Goal: Information Seeking & Learning: Compare options

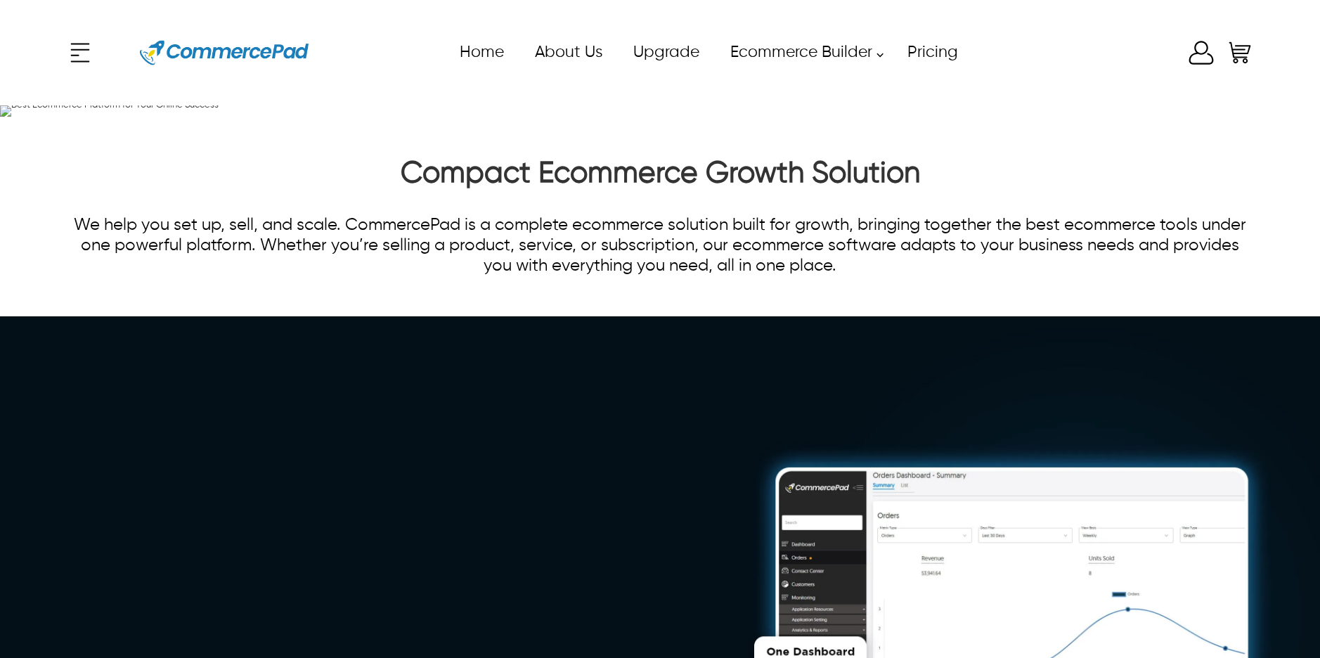
click at [1196, 53] on icon "Enter to Open SignUp and Register OverLay" at bounding box center [1201, 52] width 25 height 23
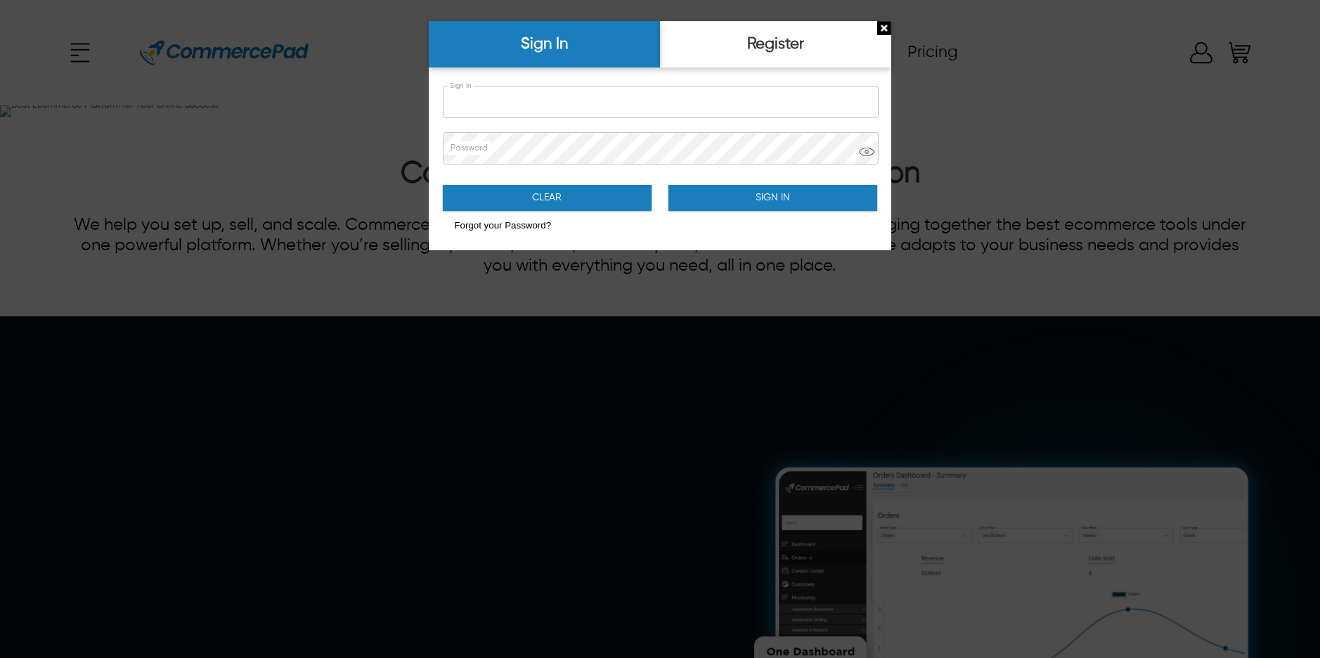
type input "**********"
click at [791, 192] on button "Sign In" at bounding box center [773, 198] width 208 height 26
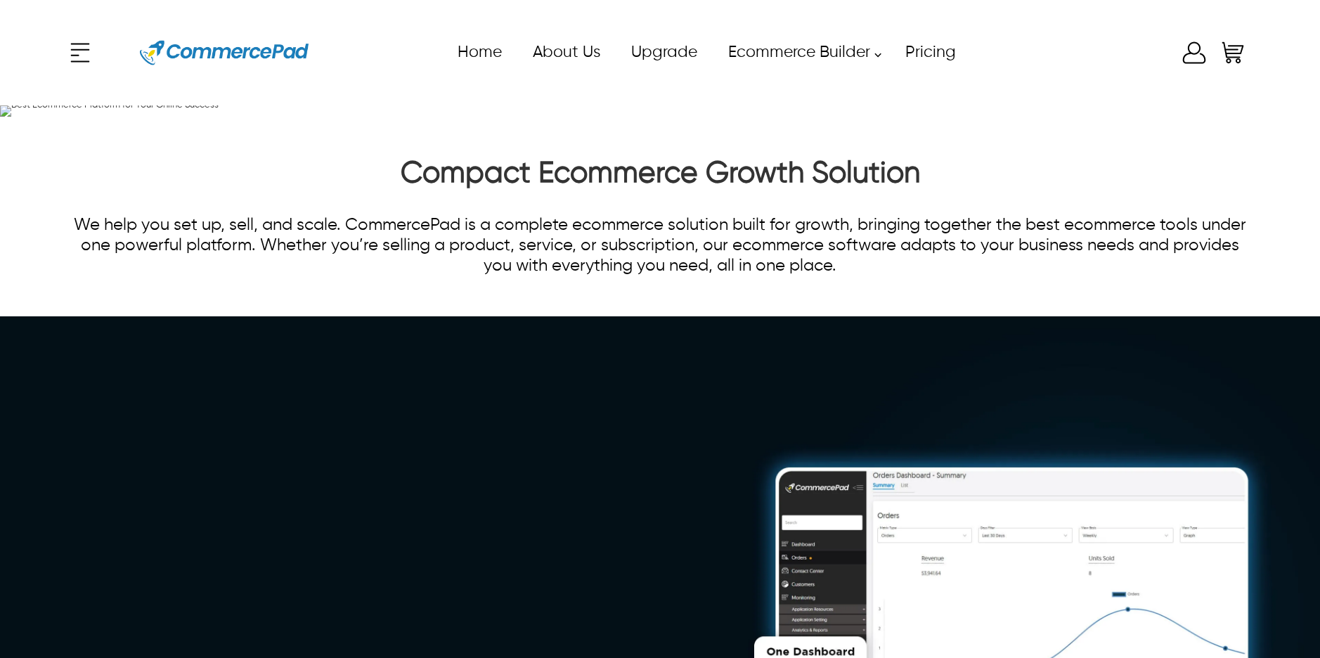
click at [1192, 56] on icon at bounding box center [1194, 53] width 28 height 28
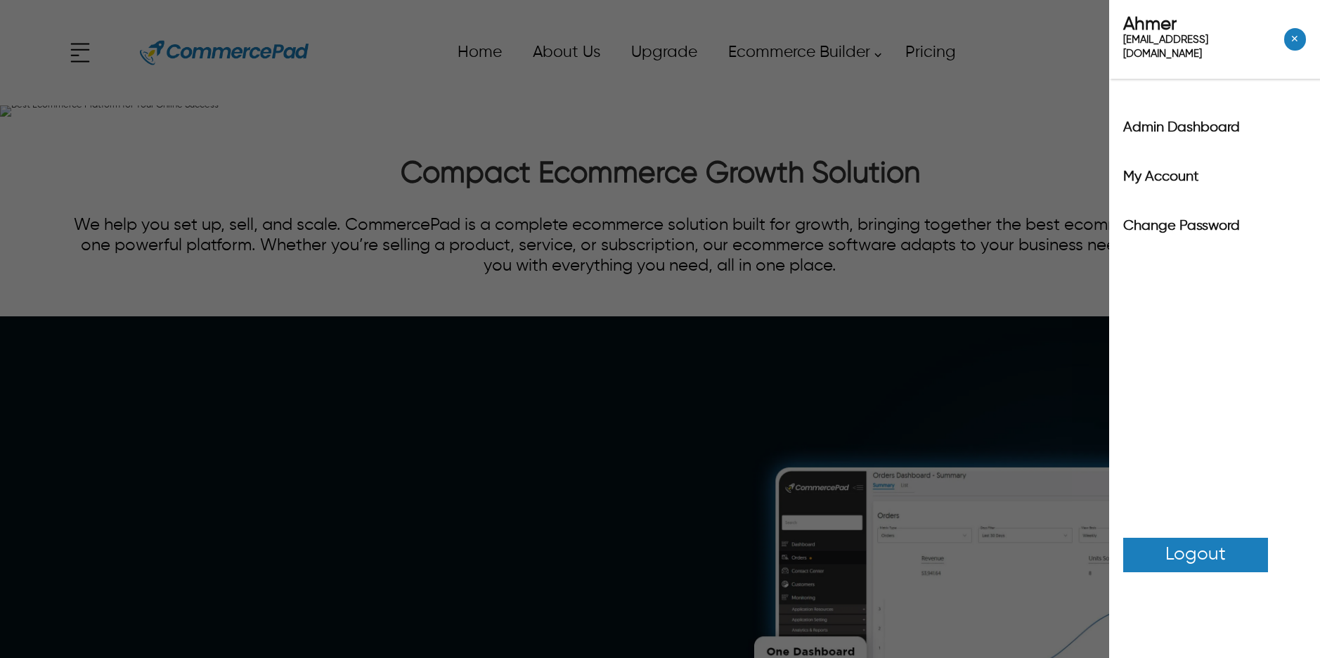
click at [1111, 51] on div "Ahmer [EMAIL_ADDRESS][PERSON_NAME][DOMAIN_NAME] ✕" at bounding box center [1214, 39] width 211 height 79
click at [1043, 56] on div "Ahmer [EMAIL_ADDRESS][PERSON_NAME][DOMAIN_NAME] ✕ Admin Dashboard My Account Ch…" at bounding box center [660, 329] width 1320 height 658
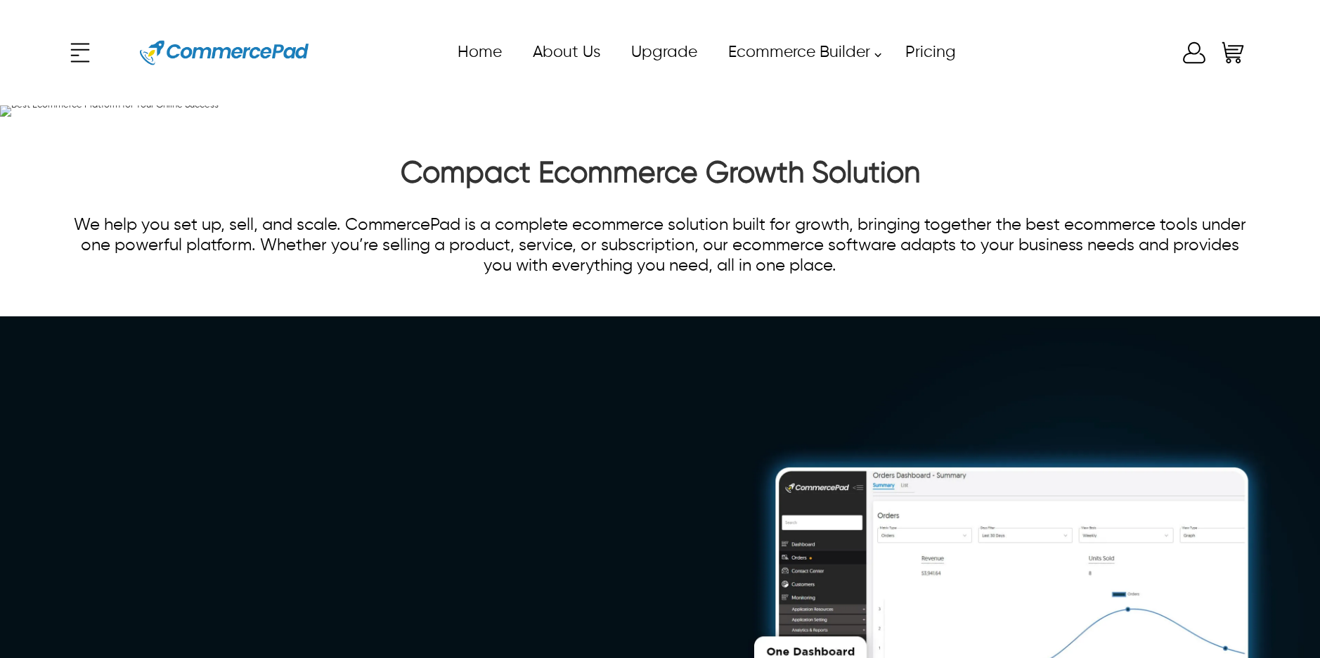
click at [1194, 51] on div "x Upgrade eCommerce Builder Partners Pricing About us Contact us Follow us Home…" at bounding box center [660, 52] width 1188 height 63
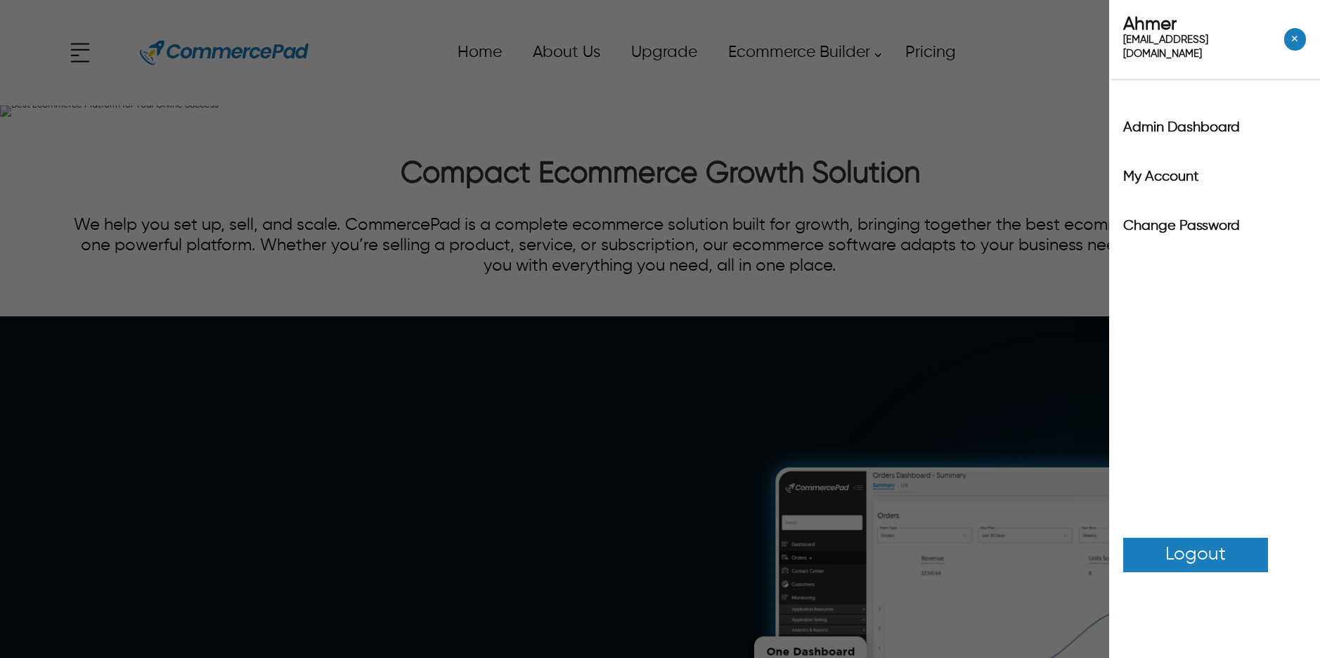
click at [1191, 121] on label "Admin Dashboard" at bounding box center [1214, 128] width 183 height 14
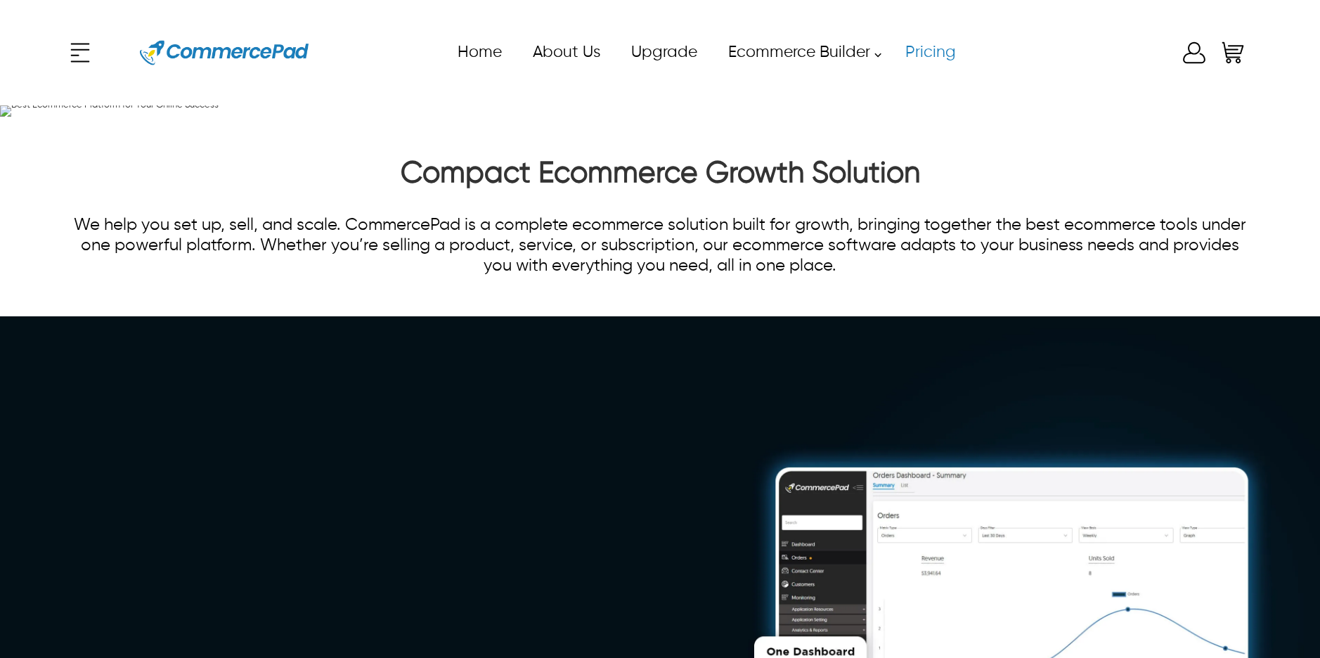
click at [937, 53] on link "Pricing" at bounding box center [930, 53] width 82 height 32
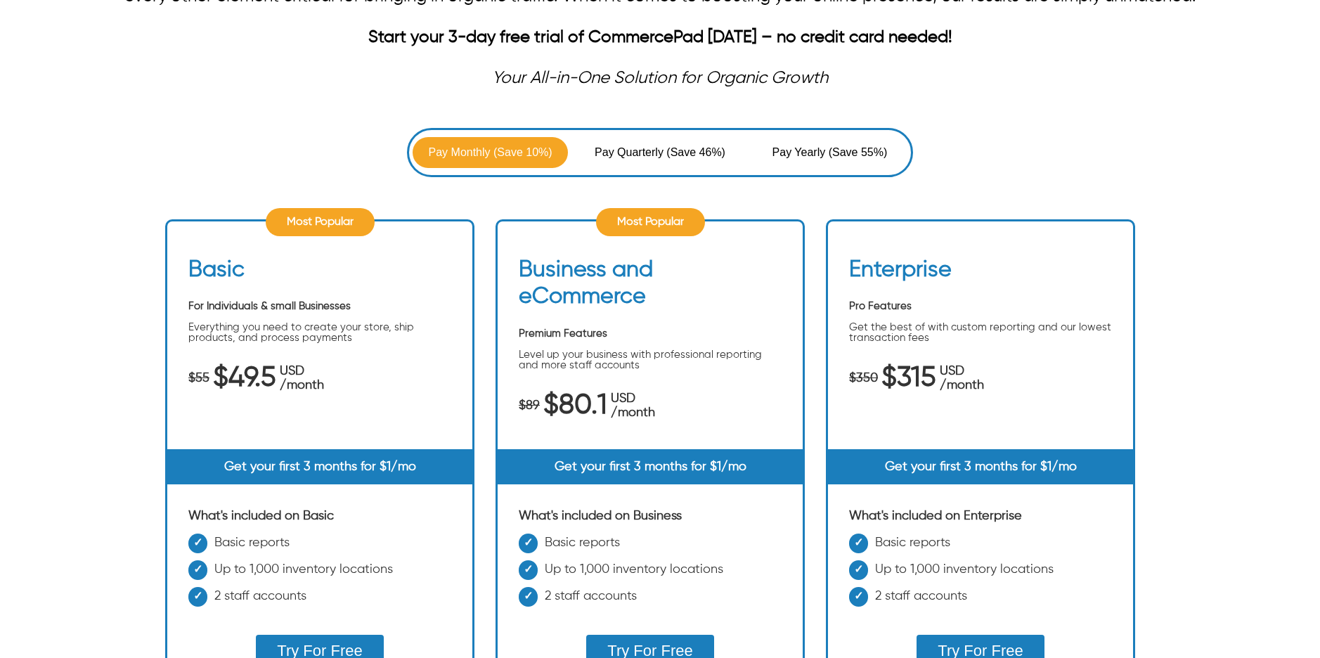
scroll to position [382, 0]
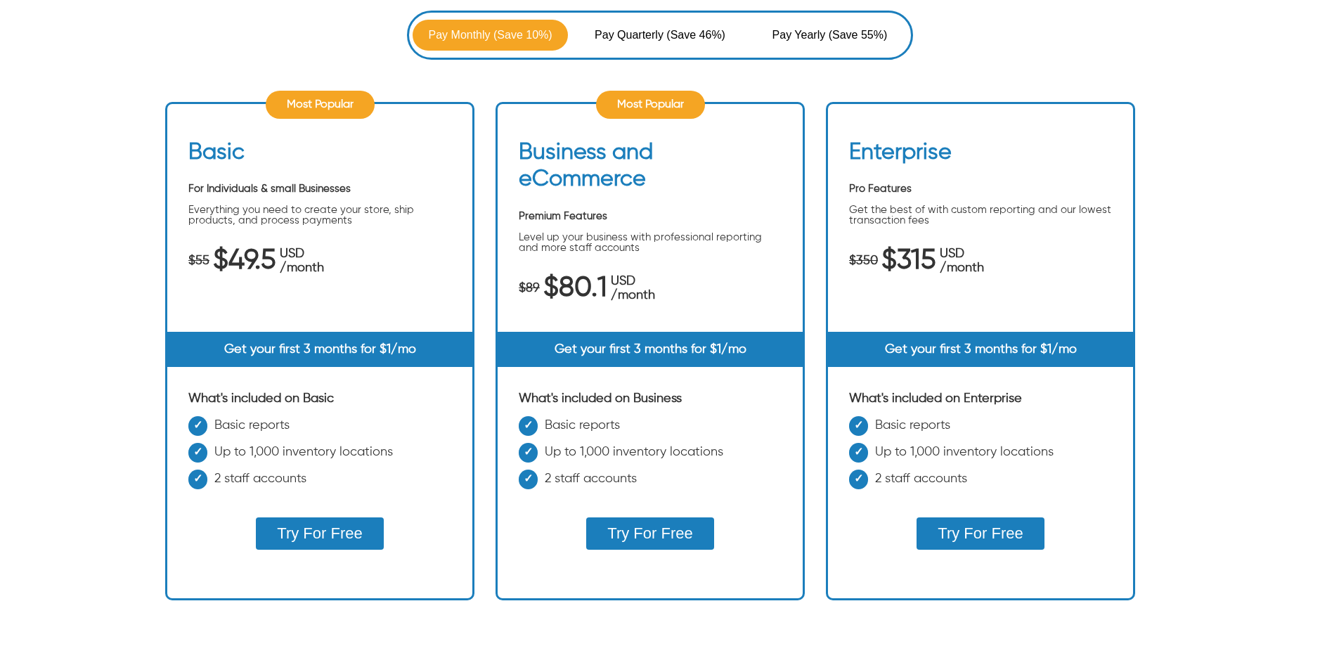
click at [662, 32] on span "Pay Quarterly" at bounding box center [631, 35] width 72 height 17
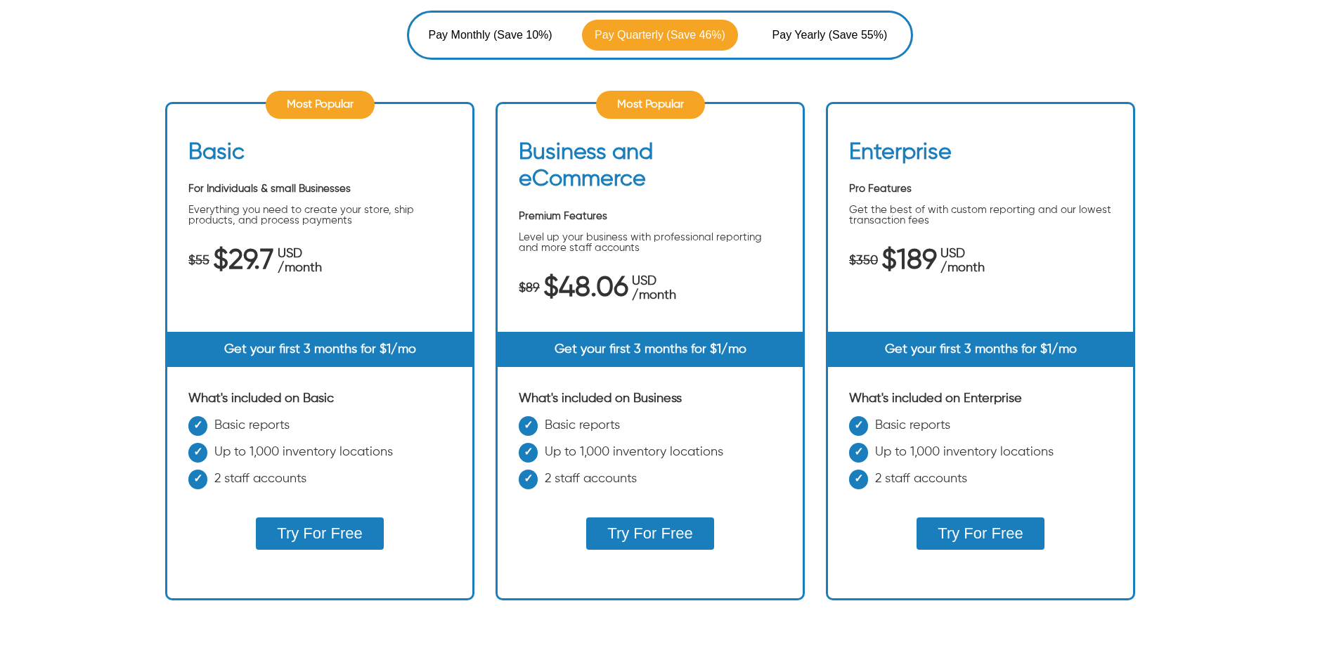
click at [523, 33] on span "(Save 10%)" at bounding box center [523, 35] width 59 height 17
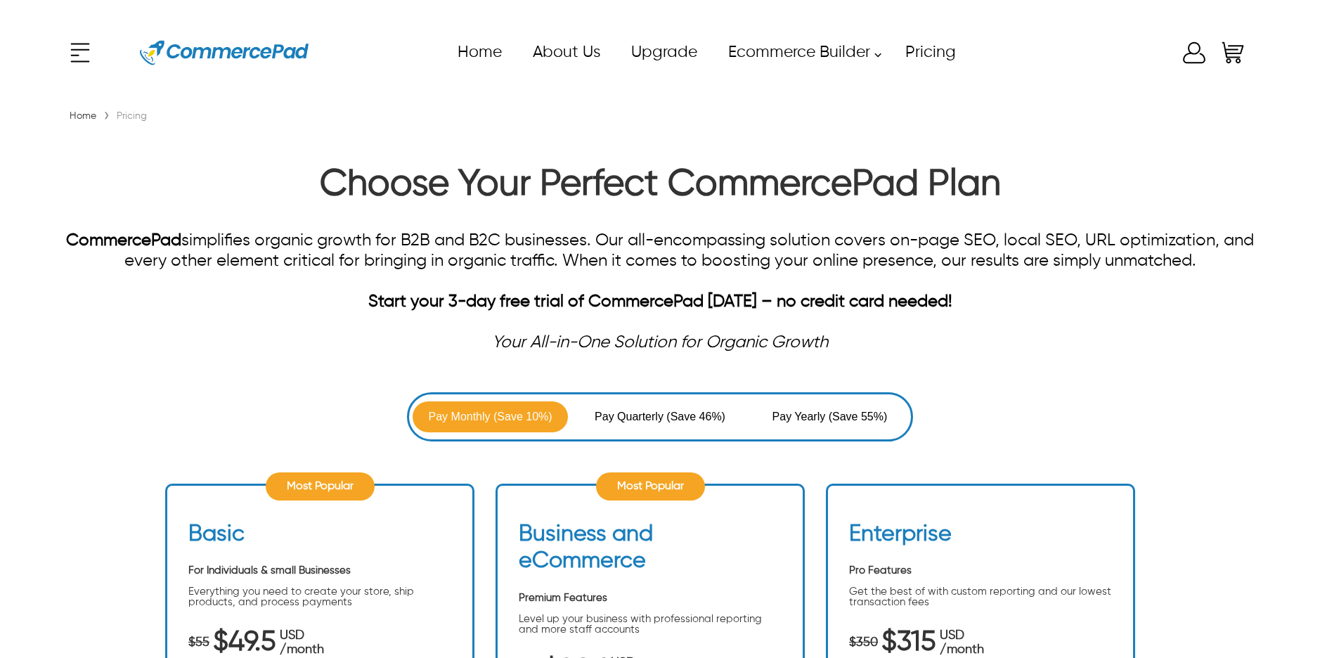
scroll to position [344, 0]
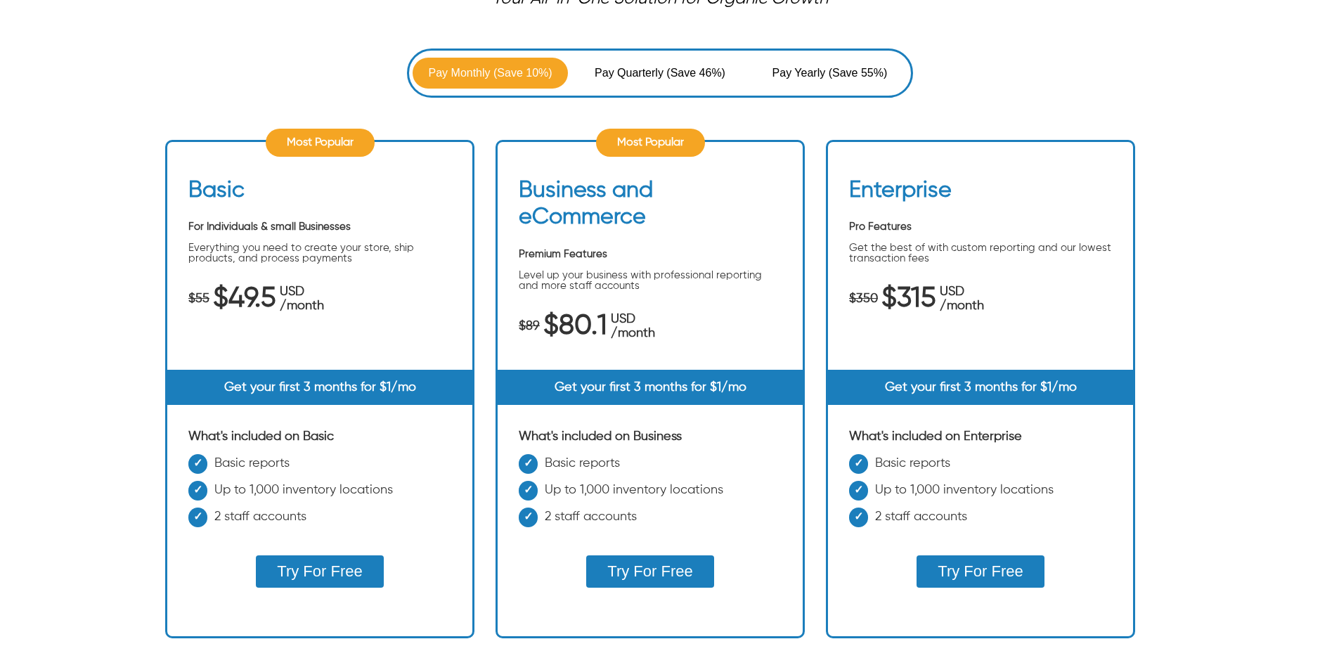
click at [652, 73] on span "Pay Quarterly" at bounding box center [631, 73] width 72 height 17
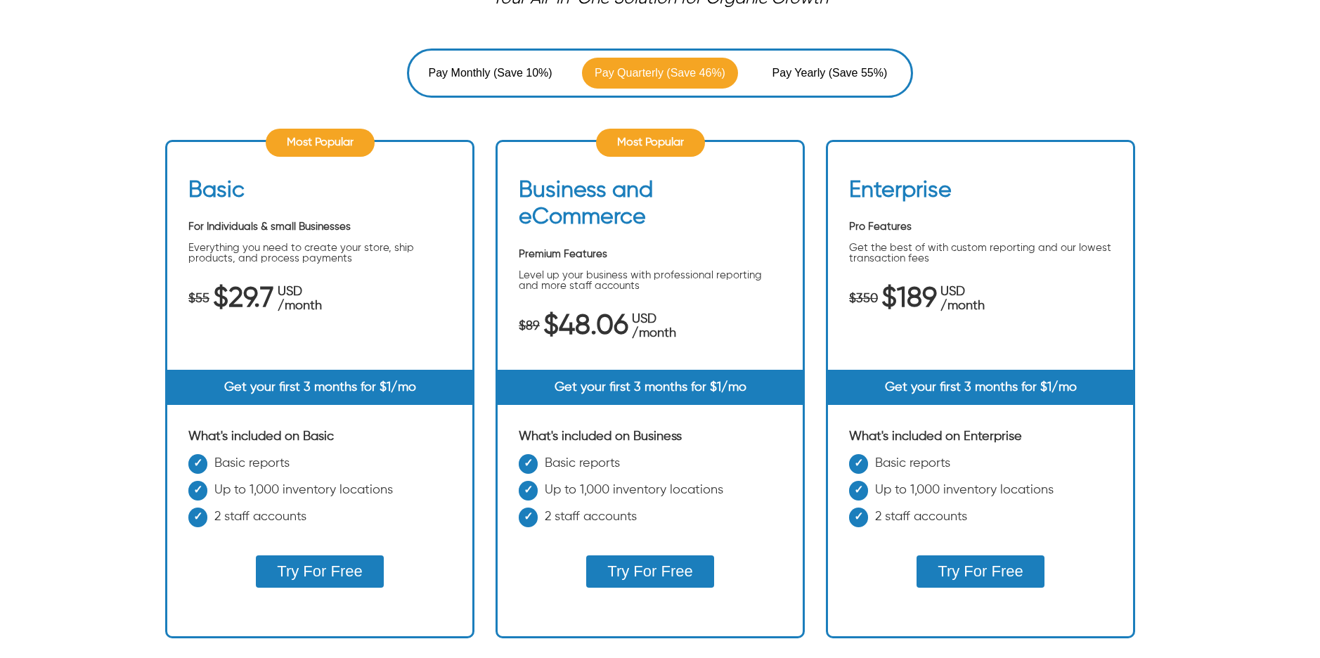
click at [859, 70] on span "(Save 55%)" at bounding box center [858, 73] width 59 height 17
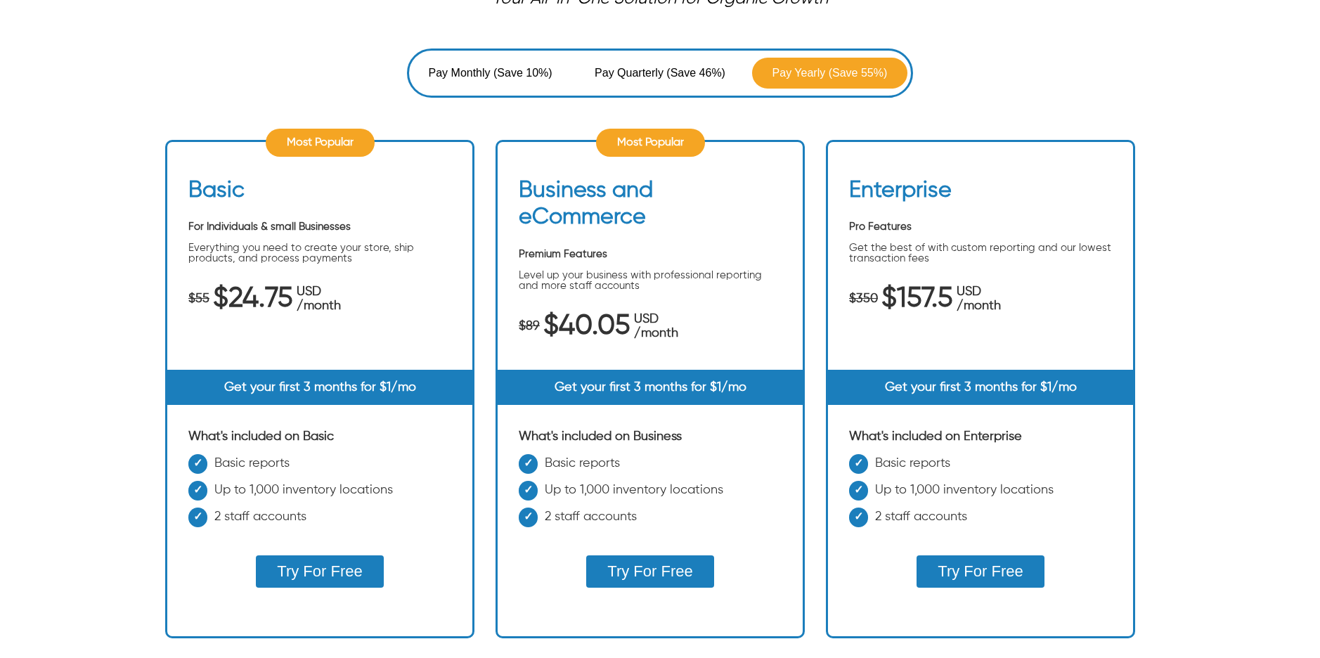
click at [631, 69] on span "Pay Quarterly" at bounding box center [631, 73] width 72 height 17
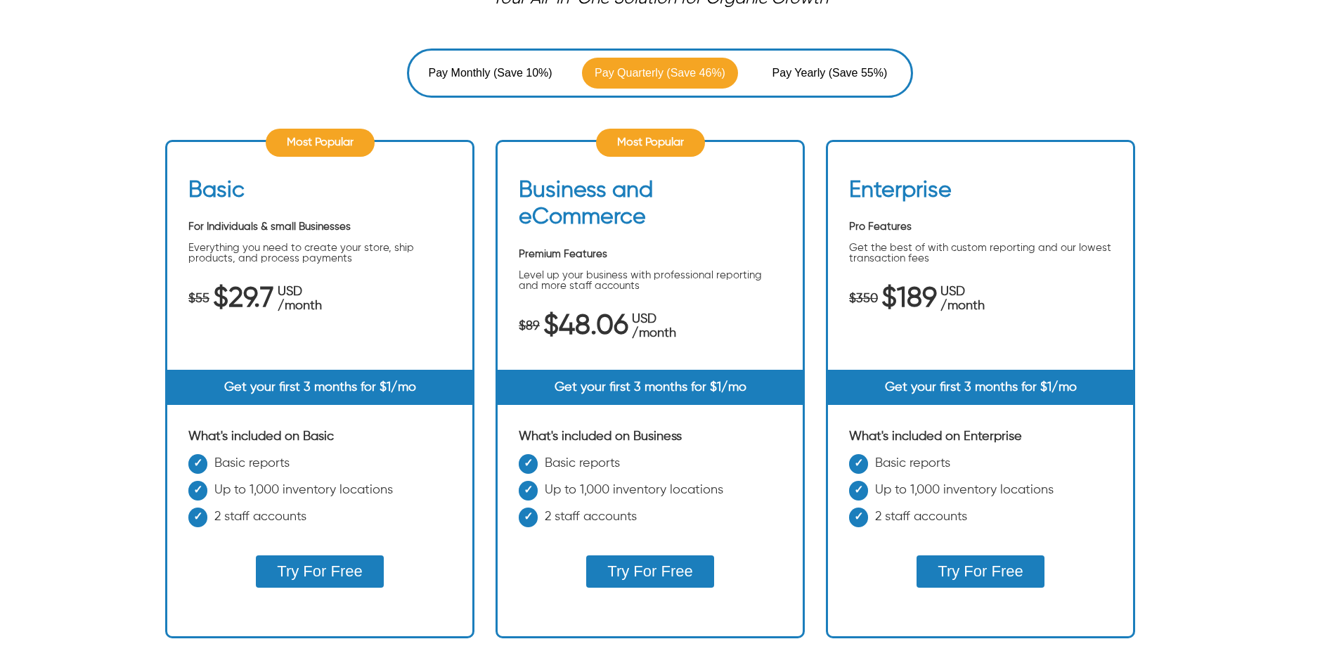
click at [844, 71] on span "(Save 55%)" at bounding box center [858, 73] width 59 height 17
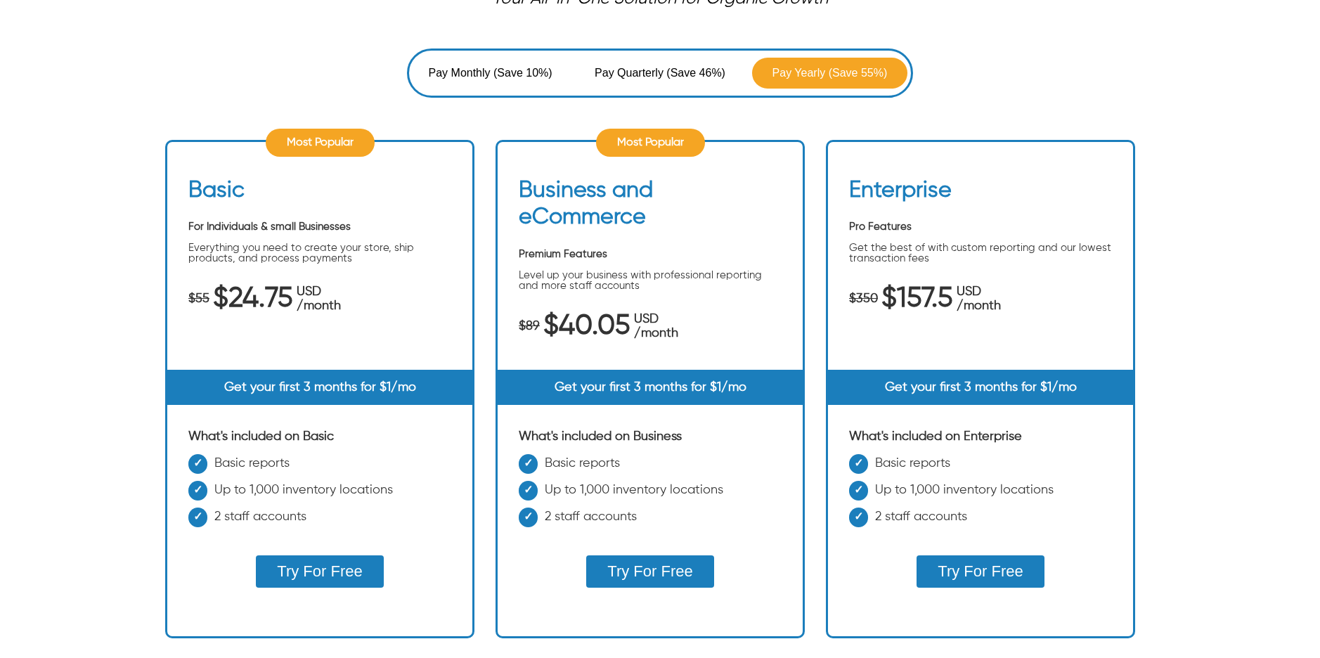
click at [644, 76] on span "Pay Quarterly" at bounding box center [631, 73] width 72 height 17
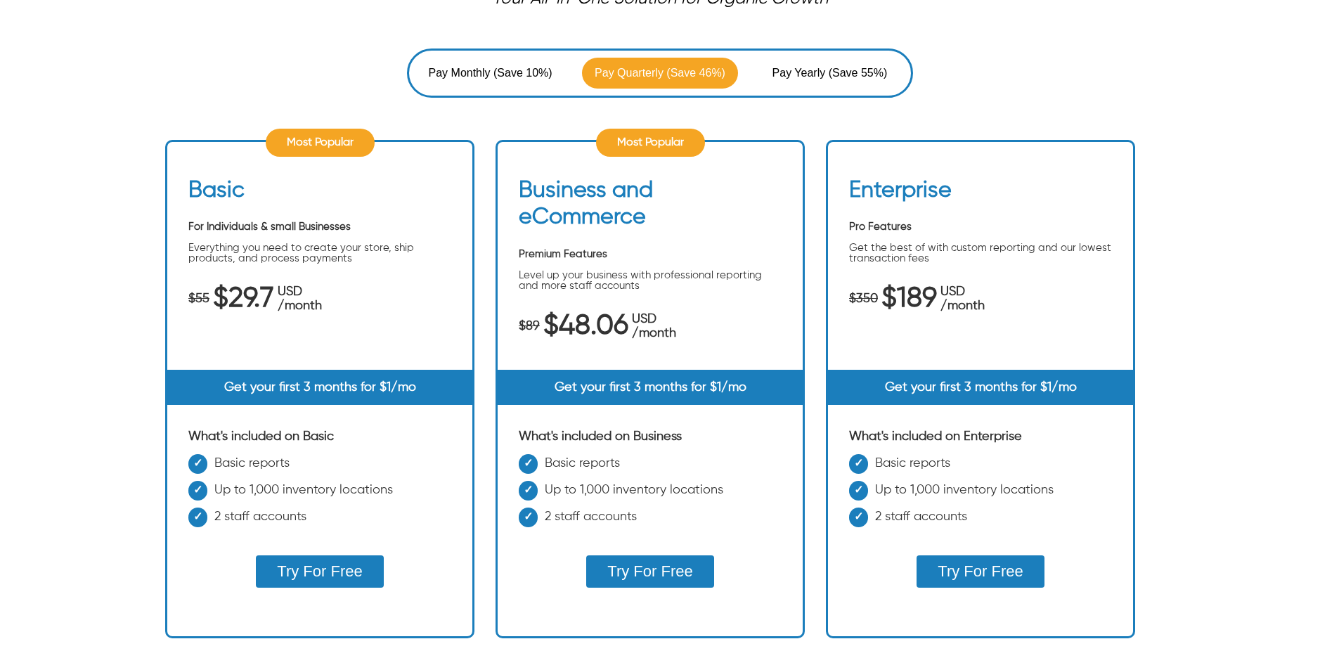
click at [472, 80] on span "Pay Monthly" at bounding box center [461, 73] width 65 height 17
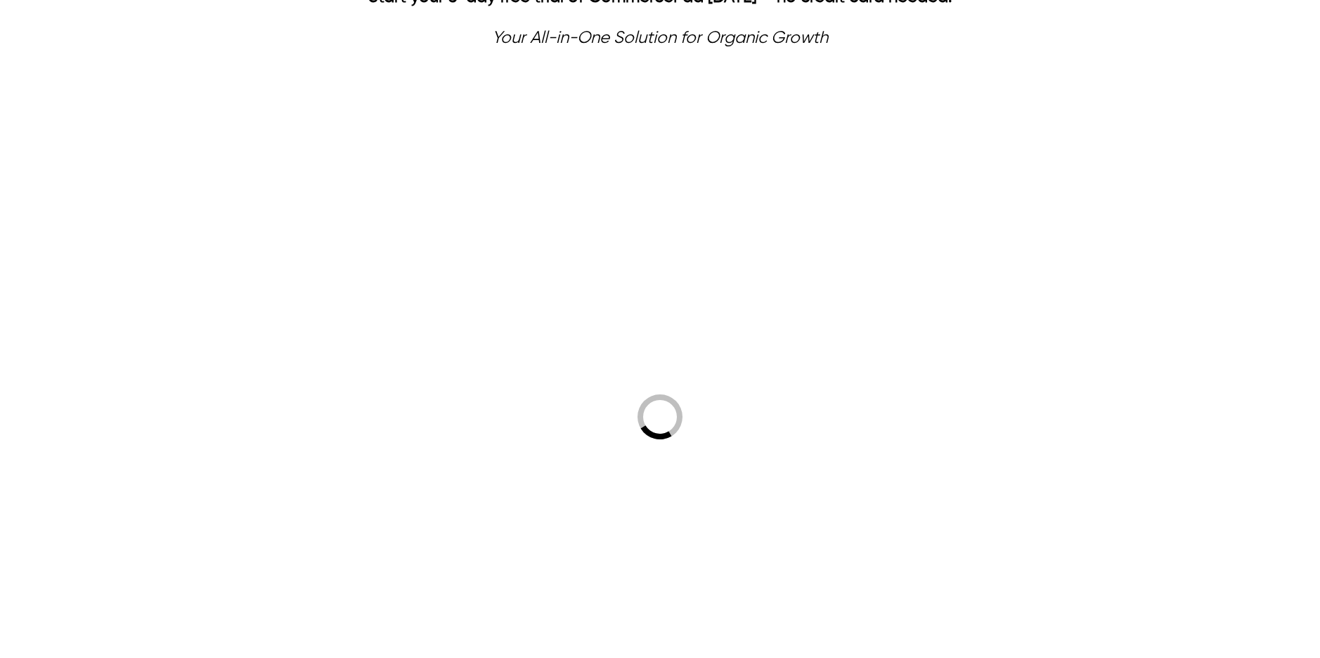
scroll to position [304, 0]
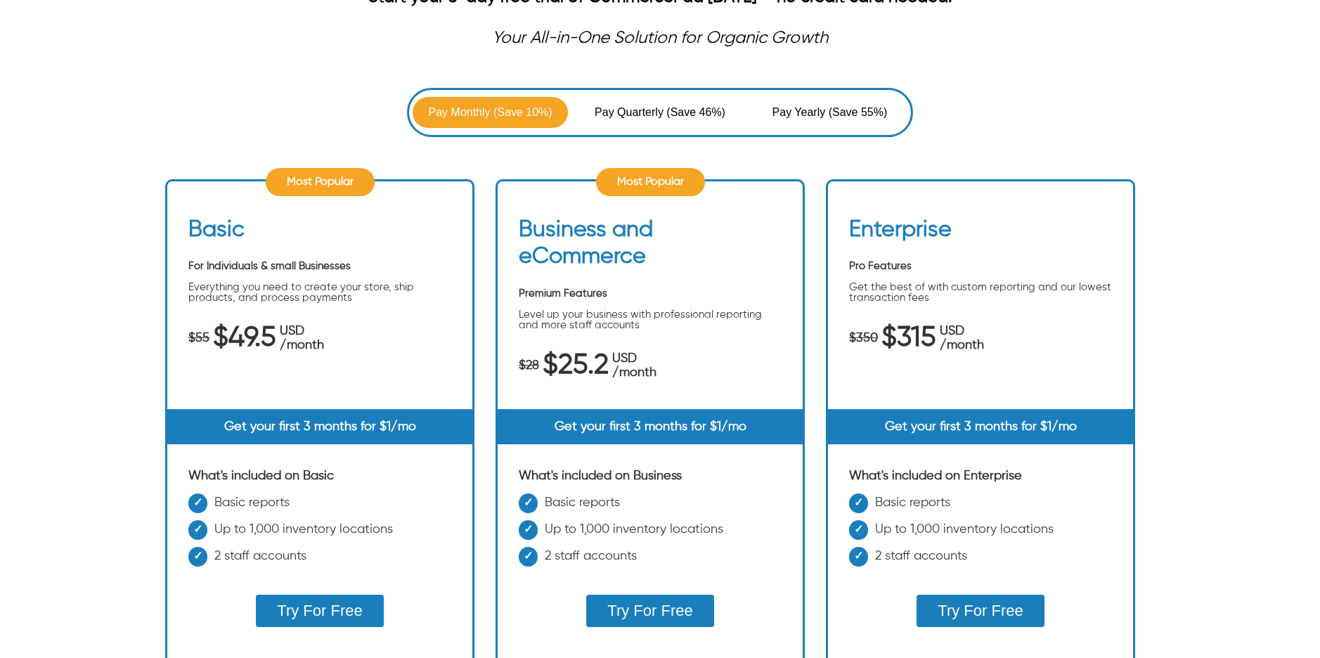
click at [645, 103] on button "Pay Quarterly (Save 46%)" at bounding box center [659, 112] width 155 height 31
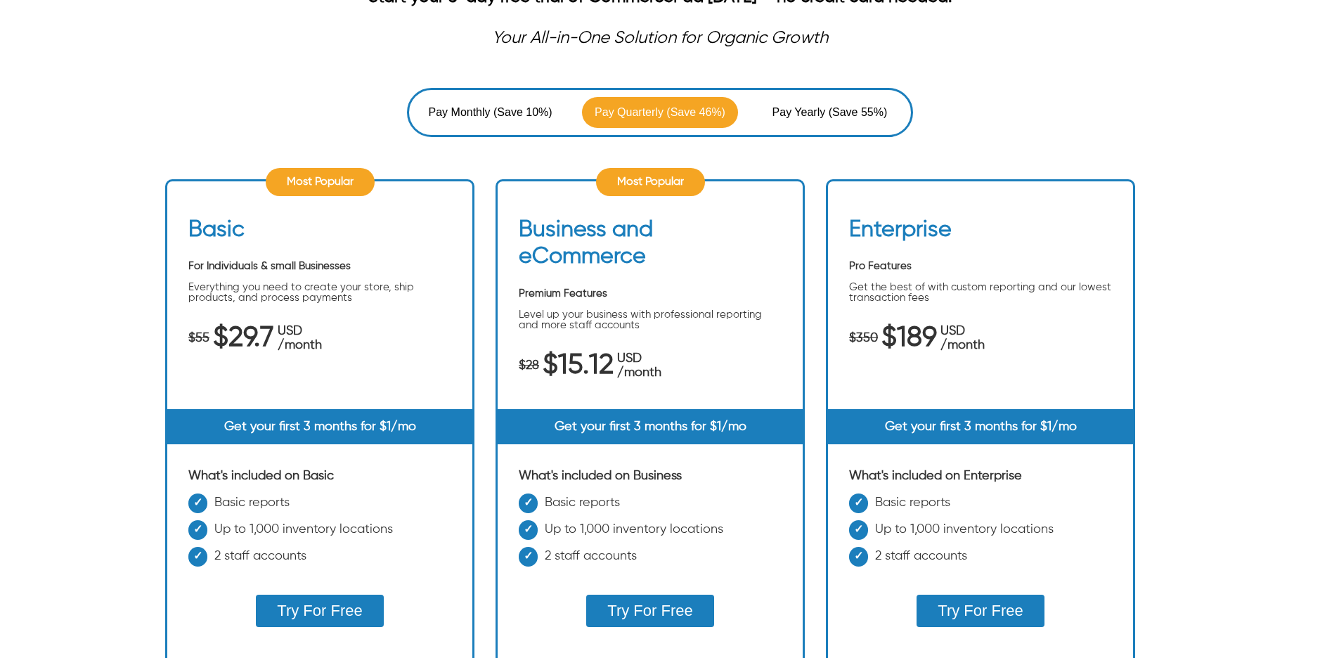
click at [480, 115] on span "Pay Monthly" at bounding box center [461, 112] width 65 height 17
